Goal: Information Seeking & Learning: Learn about a topic

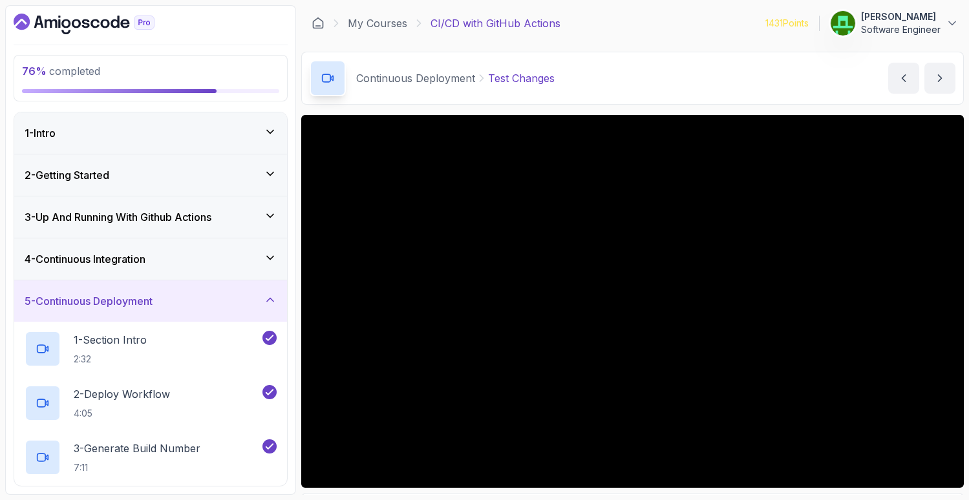
click at [174, 256] on div "4 - Continuous Integration" at bounding box center [151, 259] width 252 height 16
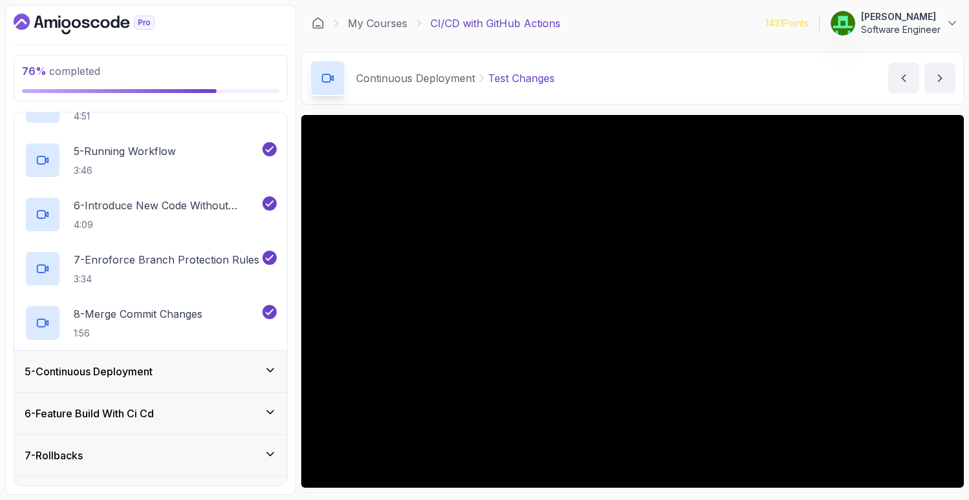
click at [178, 357] on div "5 - Continuous Deployment" at bounding box center [150, 371] width 273 height 41
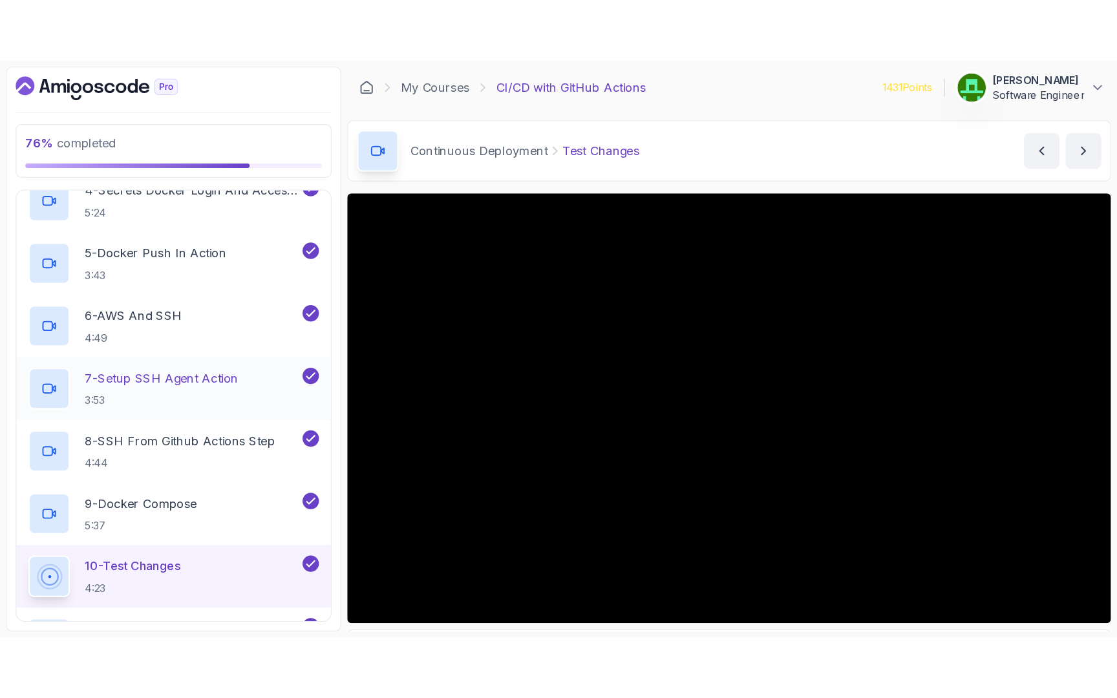
scroll to position [474, 0]
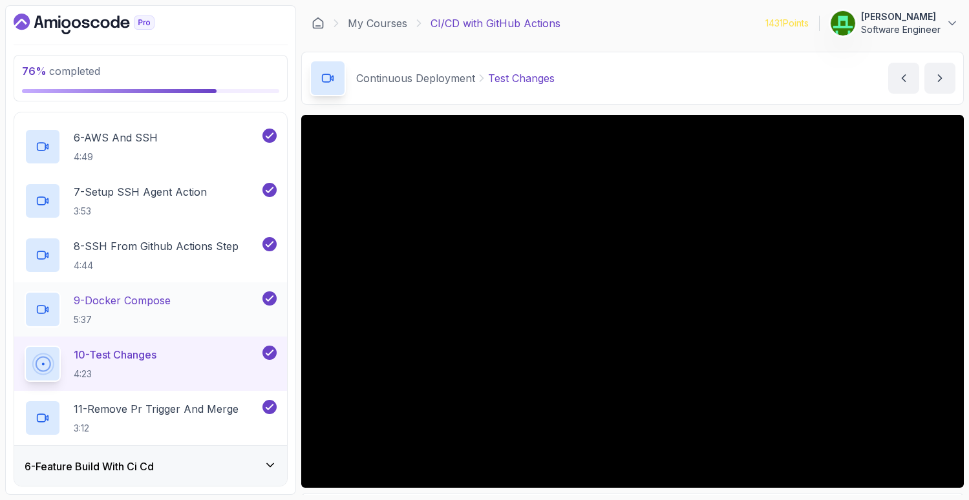
click at [138, 299] on p "9 - Docker Compose" at bounding box center [122, 301] width 97 height 16
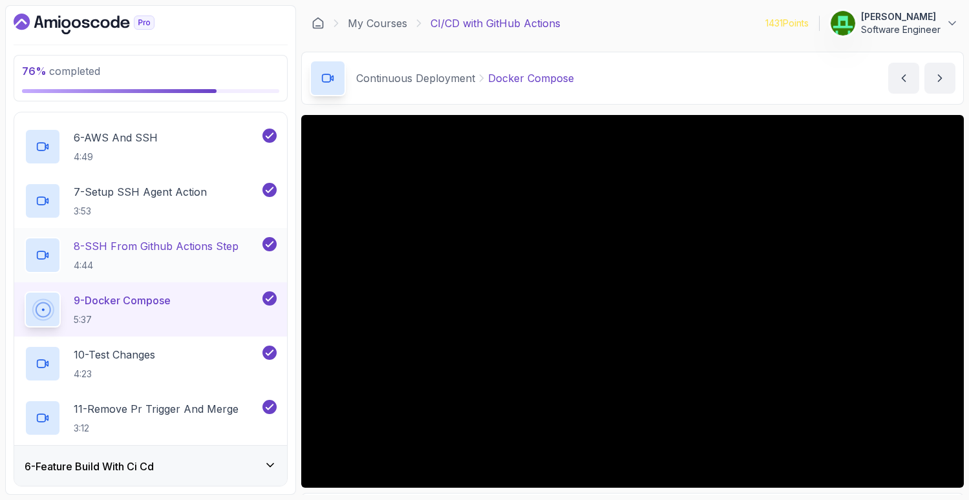
click at [145, 240] on p "8 - SSH From Github Actions Step" at bounding box center [156, 246] width 165 height 16
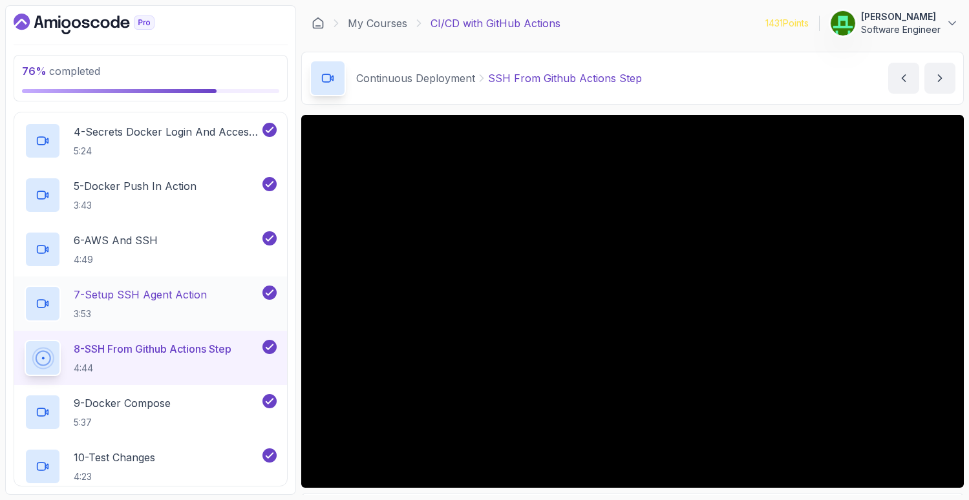
scroll to position [375, 0]
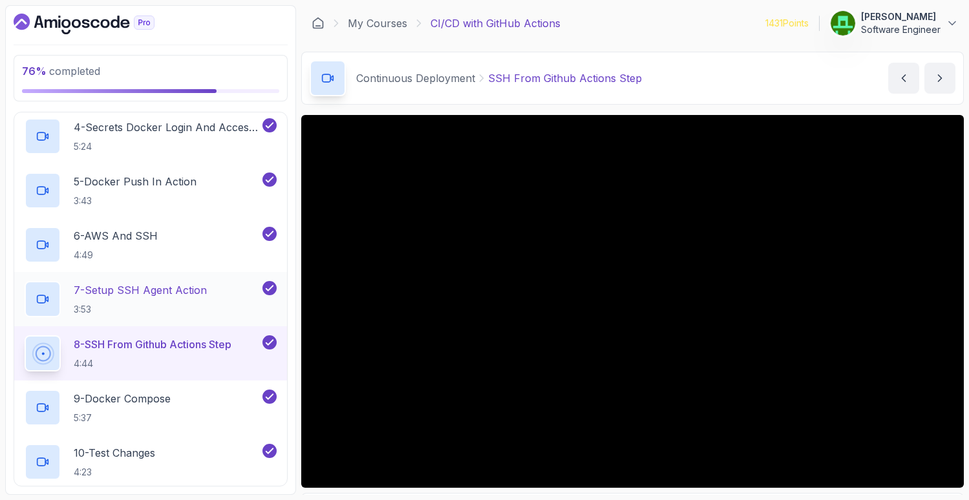
click at [156, 291] on p "7 - Setup SSH Agent Action" at bounding box center [140, 290] width 133 height 16
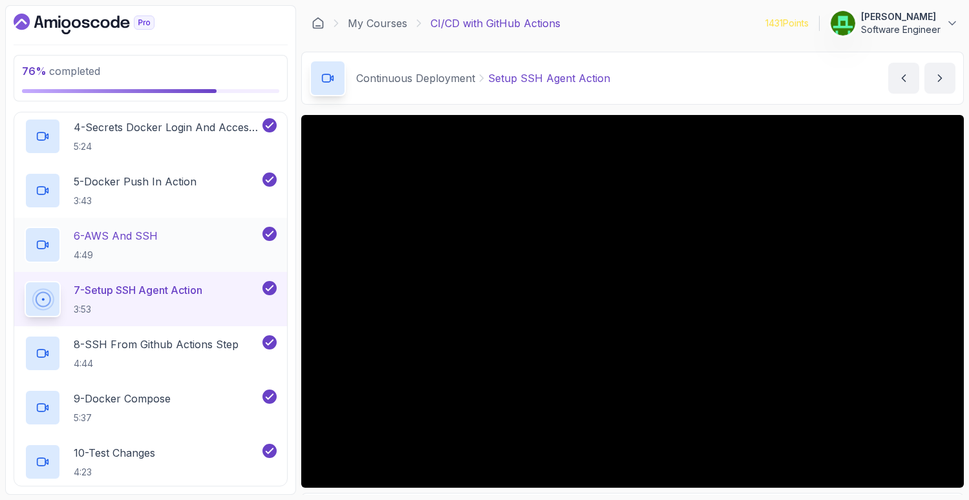
click at [120, 242] on p "6 - AWS And SSH" at bounding box center [116, 236] width 84 height 16
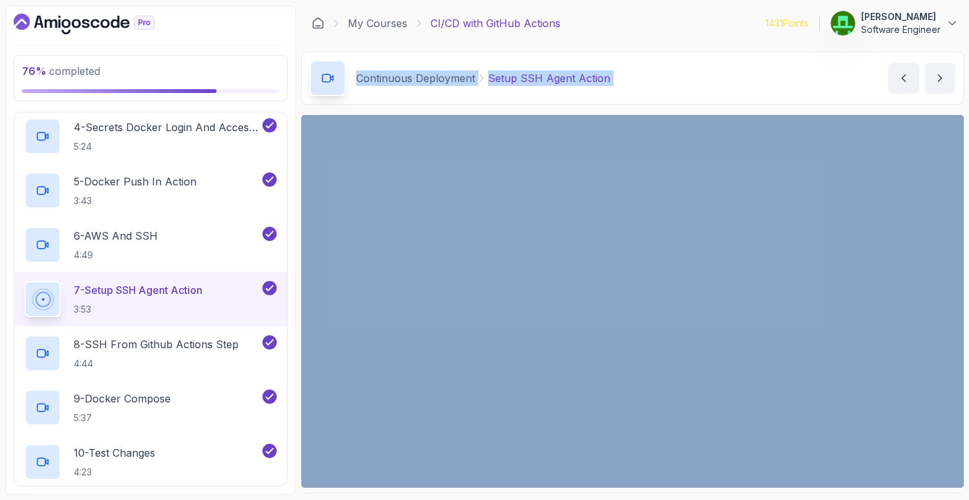
drag, startPoint x: 811, startPoint y: 390, endPoint x: 1116, endPoint y: 2, distance: 493.3
